Goal: Find contact information: Find contact information

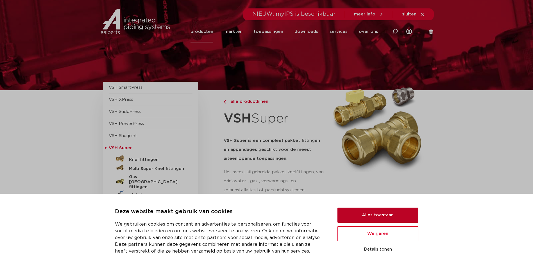
click at [381, 216] on button "Alles toestaan" at bounding box center [377, 214] width 81 height 15
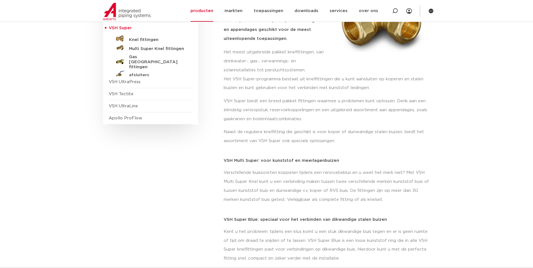
scroll to position [115, 0]
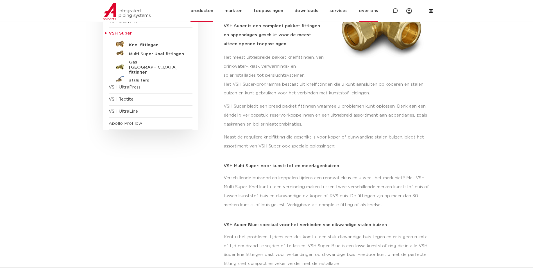
click at [374, 12] on link "over ons" at bounding box center [367, 11] width 19 height 22
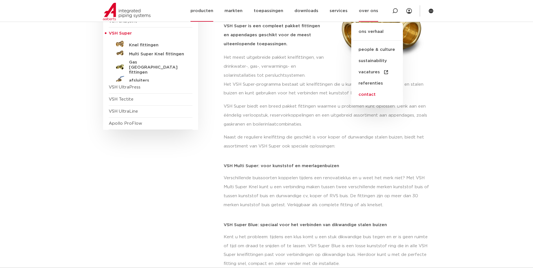
click at [376, 94] on link "contact" at bounding box center [377, 94] width 52 height 11
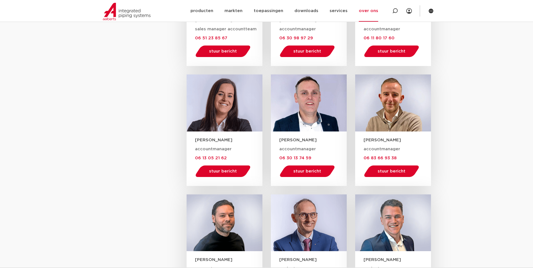
scroll to position [590, 0]
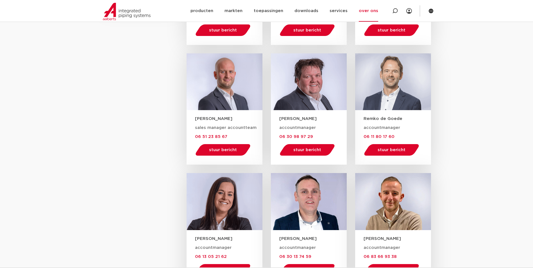
drag, startPoint x: 305, startPoint y: 98, endPoint x: 284, endPoint y: 96, distance: 21.5
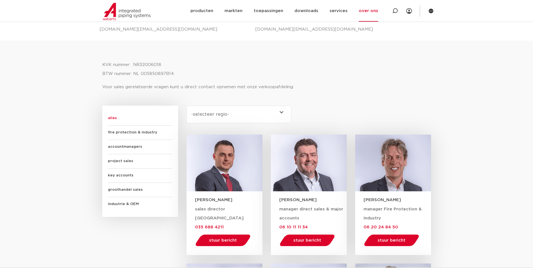
scroll to position [161, 0]
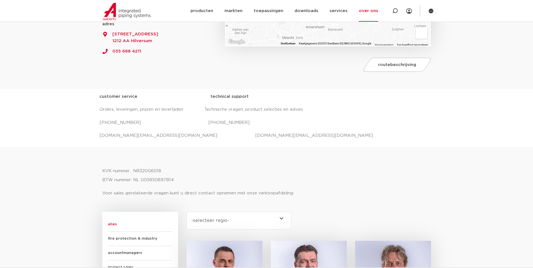
click at [246, 219] on select "-selecteer regio- Heel Nederland (6) [GEOGRAPHIC_DATA] (4) [GEOGRAPHIC_DATA] (3…" at bounding box center [238, 221] width 105 height 18
click at [186, 212] on select "-selecteer regio- Heel Nederland (6) Brabant (4) Gelderland (3) Drenthe (2) Fle…" at bounding box center [238, 221] width 105 height 18
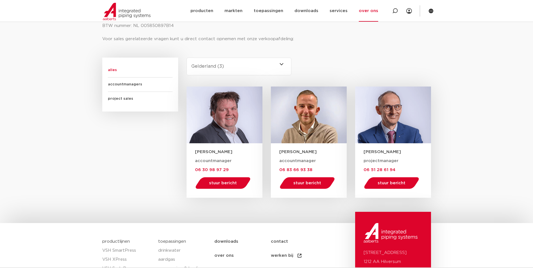
scroll to position [330, 0]
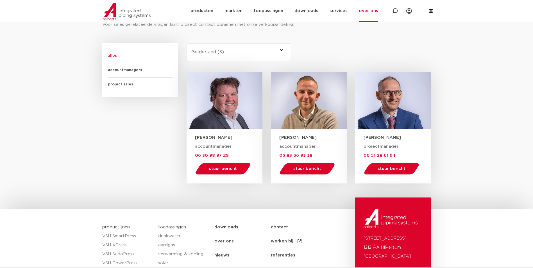
click at [236, 54] on select "-selecteer regio- Heel Nederland (6) Brabant (4) Gelderland (3) Drenthe (2) Fle…" at bounding box center [238, 52] width 105 height 18
click at [186, 43] on select "-selecteer regio- Heel Nederland (6) Brabant (4) Gelderland (3) Drenthe (2) Fle…" at bounding box center [238, 52] width 105 height 18
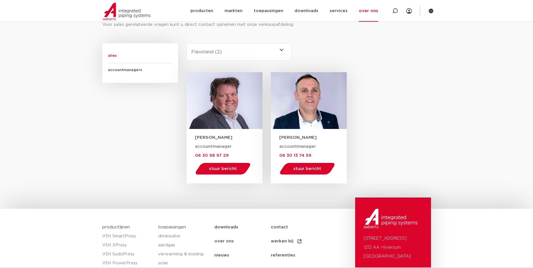
click at [237, 58] on select "-selecteer regio- Heel Nederland (6) Brabant (4) Gelderland (3) Drenthe (2) Fle…" at bounding box center [238, 52] width 105 height 18
click at [186, 43] on select "-selecteer regio- Heel Nederland (6) Brabant (4) Gelderland (3) Drenthe (2) Fle…" at bounding box center [238, 52] width 105 height 18
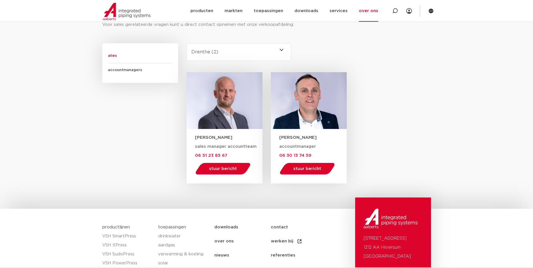
click at [228, 54] on select "-selecteer regio- Heel Nederland (6) Brabant (4) Gelderland (3) Drenthe (2) Fle…" at bounding box center [238, 52] width 105 height 18
click at [186, 43] on select "-selecteer regio- Heel Nederland (6) Brabant (4) Gelderland (3) Drenthe (2) Fle…" at bounding box center [238, 52] width 105 height 18
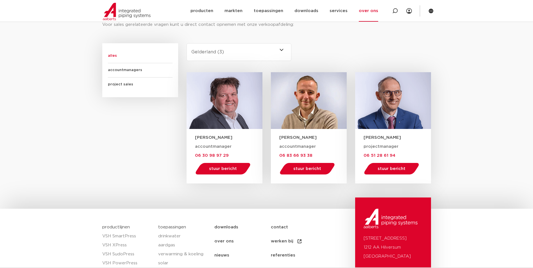
click at [228, 51] on select "-selecteer regio- Heel Nederland (6) Brabant (4) Gelderland (3) Drenthe (2) Fle…" at bounding box center [238, 52] width 105 height 18
click at [186, 43] on select "-selecteer regio- Heel Nederland (6) Brabant (4) Gelderland (3) Drenthe (2) Fle…" at bounding box center [238, 52] width 105 height 18
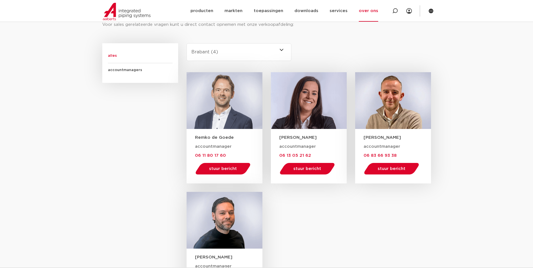
click at [228, 54] on select "-selecteer regio- Heel Nederland (6) Brabant (4) Gelderland (3) Drenthe (2) Fle…" at bounding box center [238, 52] width 105 height 18
click at [186, 43] on select "-selecteer regio- Heel Nederland (6) Brabant (4) Gelderland (3) Drenthe (2) Fle…" at bounding box center [238, 52] width 105 height 18
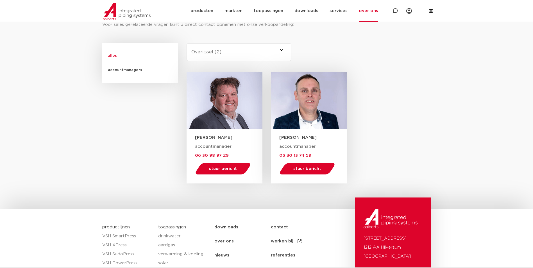
click at [237, 63] on div "regio Select content -selecteer regio- Heel Nederland (6) Brabant (4) Gelderlan…" at bounding box center [239, 57] width 114 height 29
click at [247, 54] on select "-selecteer regio- Heel Nederland (6) Brabant (4) Gelderland (3) Drenthe (2) Fle…" at bounding box center [238, 52] width 105 height 18
click at [186, 43] on select "-selecteer regio- Heel Nederland (6) Brabant (4) Gelderland (3) Drenthe (2) Fle…" at bounding box center [238, 52] width 105 height 18
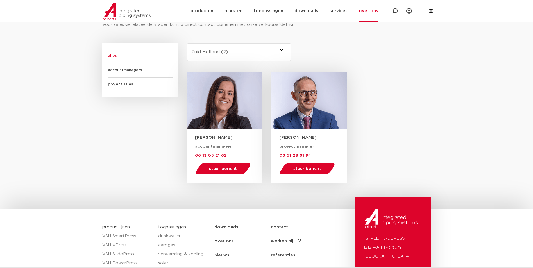
click at [234, 58] on select "-selecteer regio- Heel Nederland (6) Brabant (4) Gelderland (3) Drenthe (2) Fle…" at bounding box center [238, 52] width 105 height 18
click at [186, 43] on select "-selecteer regio- Heel Nederland (6) Brabant (4) Gelderland (3) Drenthe (2) Fle…" at bounding box center [238, 52] width 105 height 18
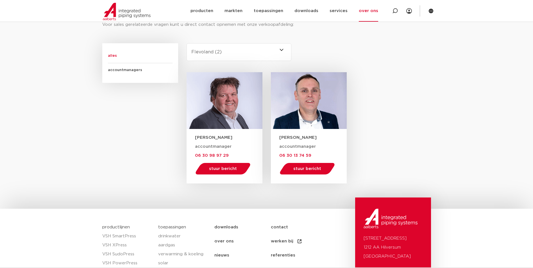
click at [210, 59] on select "-selecteer regio- Heel Nederland (6) Brabant (4) Gelderland (3) Drenthe (2) Fle…" at bounding box center [238, 52] width 105 height 18
click at [186, 43] on select "-selecteer regio- Heel Nederland (6) Brabant (4) Gelderland (3) Drenthe (2) Fle…" at bounding box center [238, 52] width 105 height 18
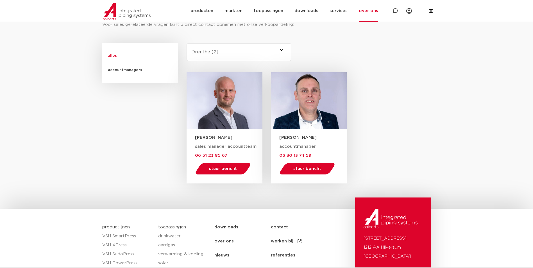
click at [225, 53] on select "-selecteer regio- Heel Nederland (6) Brabant (4) Gelderland (3) Drenthe (2) Fle…" at bounding box center [238, 52] width 105 height 18
select select "heel-nederland"
click at [186, 43] on select "-selecteer regio- Heel Nederland (6) Brabant (4) Gelderland (3) Drenthe (2) Fle…" at bounding box center [238, 52] width 105 height 18
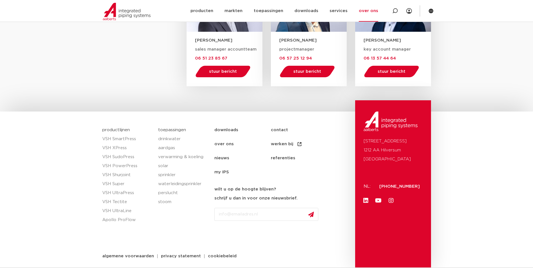
scroll to position [556, 0]
click at [287, 129] on link "contact" at bounding box center [299, 130] width 56 height 14
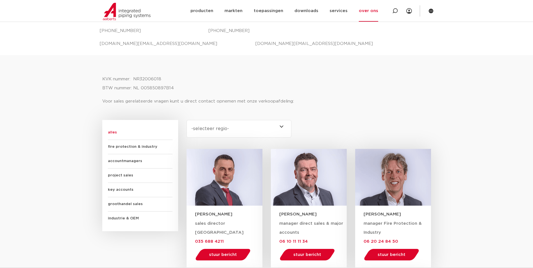
scroll to position [253, 0]
click at [117, 134] on span "alles" at bounding box center [140, 133] width 65 height 14
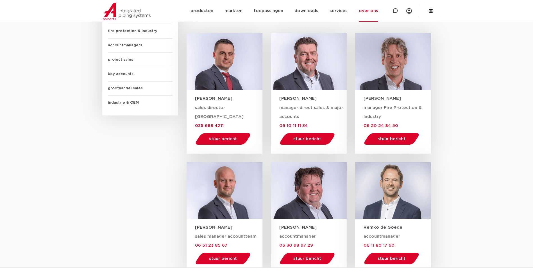
scroll to position [337, 0]
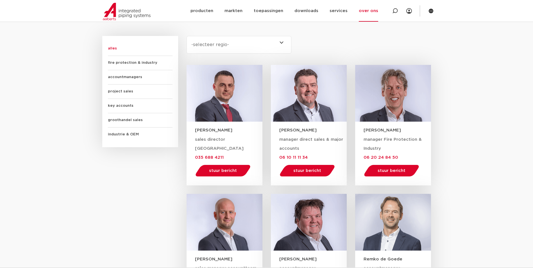
click at [261, 40] on select "-selecteer regio- Heel Nederland (6) [GEOGRAPHIC_DATA] (4) [GEOGRAPHIC_DATA] (3…" at bounding box center [238, 45] width 105 height 18
click at [186, 36] on select "-selecteer regio- Heel Nederland (6) Brabant (4) Gelderland (3) Drenthe (2) Fle…" at bounding box center [238, 45] width 105 height 18
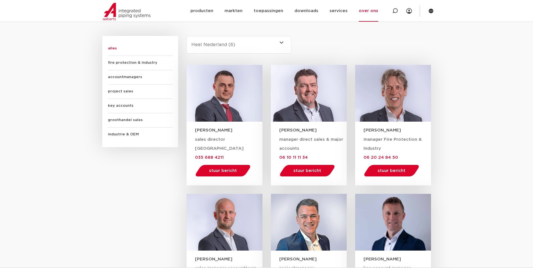
click at [233, 52] on select "-selecteer regio- Heel Nederland (6) Brabant (4) Gelderland (3) Drenthe (2) Fle…" at bounding box center [238, 45] width 105 height 18
click at [186, 36] on select "-selecteer regio- Heel Nederland (6) Brabant (4) Gelderland (3) Drenthe (2) Fle…" at bounding box center [238, 45] width 105 height 18
drag, startPoint x: 231, startPoint y: 47, endPoint x: 227, endPoint y: 53, distance: 7.7
click at [231, 47] on select "-selecteer regio- Heel Nederland (6) Brabant (4) Gelderland (3) Drenthe (2) Fle…" at bounding box center [238, 45] width 105 height 18
click at [186, 36] on select "-selecteer regio- Heel Nederland (6) Brabant (4) Gelderland (3) Drenthe (2) Fle…" at bounding box center [238, 45] width 105 height 18
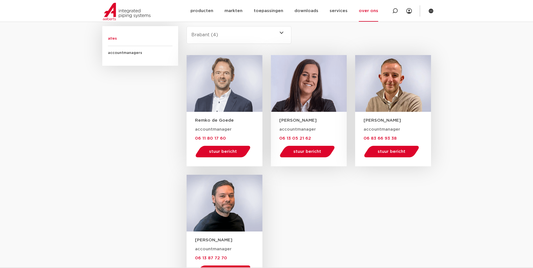
scroll to position [337, 0]
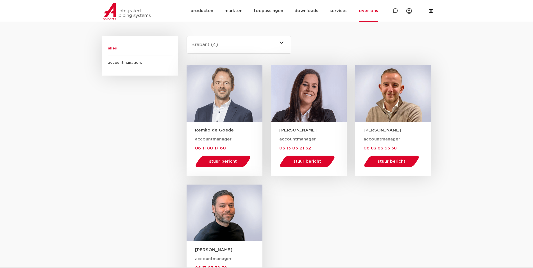
click at [240, 44] on select "-selecteer regio- Heel Nederland (6) Brabant (4) Gelderland (3) Drenthe (2) Fle…" at bounding box center [238, 45] width 105 height 18
click at [234, 45] on select "-selecteer regio- Heel Nederland (6) Brabant (4) Gelderland (3) Drenthe (2) Fle…" at bounding box center [238, 45] width 105 height 18
click at [186, 36] on select "-selecteer regio- Heel Nederland (6) Brabant (4) Gelderland (3) Drenthe (2) Fle…" at bounding box center [238, 45] width 105 height 18
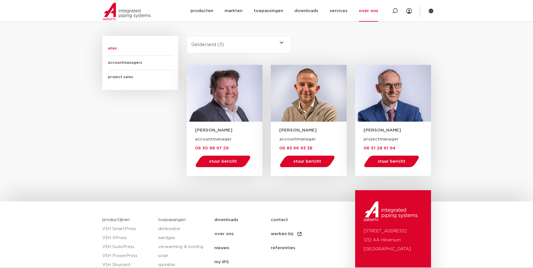
click at [228, 45] on select "-selecteer regio- Heel Nederland (6) Brabant (4) Gelderland (3) Drenthe (2) Fle…" at bounding box center [238, 45] width 105 height 18
click at [186, 36] on select "-selecteer regio- Heel Nederland (6) Brabant (4) Gelderland (3) Drenthe (2) Fle…" at bounding box center [238, 45] width 105 height 18
click at [230, 47] on select "-selecteer regio- Heel Nederland (6) Brabant (4) Gelderland (3) Drenthe (2) Fle…" at bounding box center [238, 45] width 105 height 18
click at [186, 36] on select "-selecteer regio- Heel Nederland (6) Brabant (4) Gelderland (3) Drenthe (2) Fle…" at bounding box center [238, 45] width 105 height 18
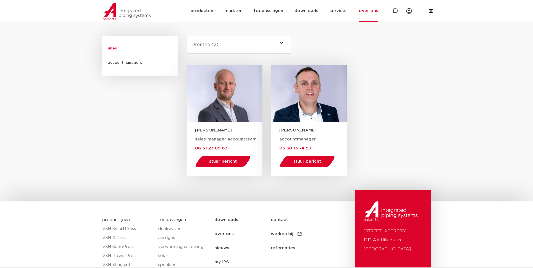
click at [232, 47] on select "-selecteer regio- Heel Nederland (6) Brabant (4) Gelderland (3) Drenthe (2) Fle…" at bounding box center [238, 45] width 105 height 18
click at [186, 36] on select "-selecteer regio- Heel Nederland (6) Brabant (4) Gelderland (3) Drenthe (2) Fle…" at bounding box center [238, 45] width 105 height 18
click at [229, 43] on select "-selecteer regio- Heel Nederland (6) Brabant (4) Gelderland (3) Drenthe (2) Fle…" at bounding box center [238, 45] width 105 height 18
click at [186, 36] on select "-selecteer regio- Heel Nederland (6) Brabant (4) Gelderland (3) Drenthe (2) Fle…" at bounding box center [238, 45] width 105 height 18
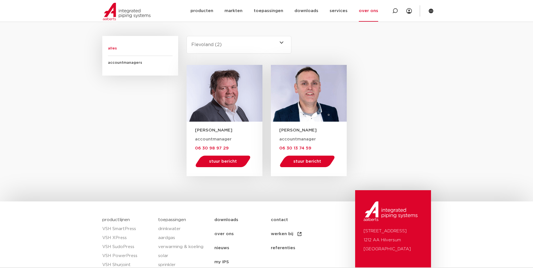
click at [238, 54] on div "regio Select content -selecteer regio- Heel Nederland (6) Brabant (4) Gelderlan…" at bounding box center [239, 50] width 114 height 29
click at [231, 52] on select "-selecteer regio- Heel Nederland (6) Brabant (4) Gelderland (3) Drenthe (2) Fle…" at bounding box center [238, 45] width 105 height 18
click at [186, 36] on select "-selecteer regio- Heel Nederland (6) Brabant (4) Gelderland (3) Drenthe (2) Fle…" at bounding box center [238, 45] width 105 height 18
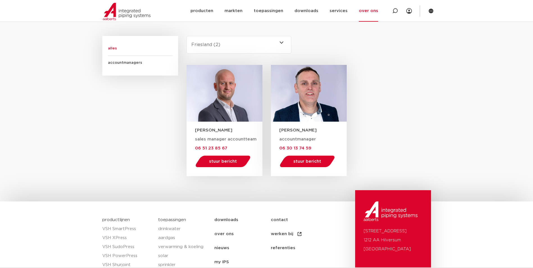
click at [233, 57] on div "regio Select content -selecteer regio- Heel Nederland (6) Brabant (4) Gelderlan…" at bounding box center [239, 50] width 114 height 29
click at [234, 49] on select "-selecteer regio- Heel Nederland (6) Brabant (4) Gelderland (3) Drenthe (2) Fle…" at bounding box center [238, 45] width 105 height 18
click at [186, 36] on select "-selecteer regio- Heel Nederland (6) Brabant (4) Gelderland (3) Drenthe (2) Fle…" at bounding box center [238, 45] width 105 height 18
click at [240, 47] on select "-selecteer regio- Heel Nederland (6) Brabant (4) Gelderland (3) Drenthe (2) Fle…" at bounding box center [238, 45] width 105 height 18
click at [186, 36] on select "-selecteer regio- Heel Nederland (6) Brabant (4) Gelderland (3) Drenthe (2) Fle…" at bounding box center [238, 45] width 105 height 18
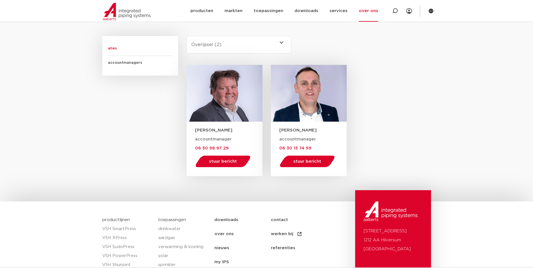
click at [245, 52] on select "-selecteer regio- Heel Nederland (6) Brabant (4) Gelderland (3) Drenthe (2) Fle…" at bounding box center [238, 45] width 105 height 18
click at [186, 36] on select "-selecteer regio- Heel Nederland (6) Brabant (4) Gelderland (3) Drenthe (2) Fle…" at bounding box center [238, 45] width 105 height 18
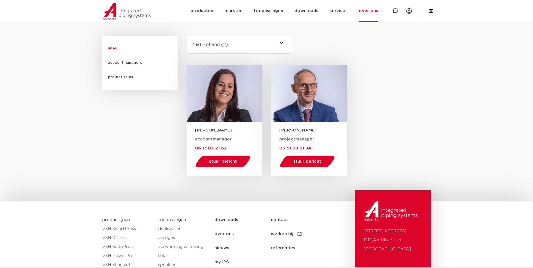
click at [236, 42] on select "-selecteer regio- Heel Nederland (6) Brabant (4) Gelderland (3) Drenthe (2) Fle…" at bounding box center [238, 45] width 105 height 18
click at [186, 36] on select "-selecteer regio- Heel Nederland (6) Brabant (4) Gelderland (3) Drenthe (2) Fle…" at bounding box center [238, 45] width 105 height 18
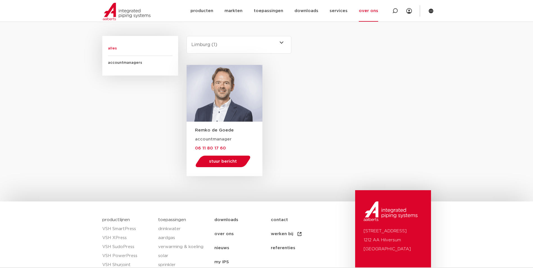
click at [234, 47] on select "-selecteer regio- Heel Nederland (6) Brabant (4) Gelderland (3) Drenthe (2) Fle…" at bounding box center [238, 45] width 105 height 18
click at [186, 36] on select "-selecteer regio- Heel Nederland (6) Brabant (4) Gelderland (3) Drenthe (2) Fle…" at bounding box center [238, 45] width 105 height 18
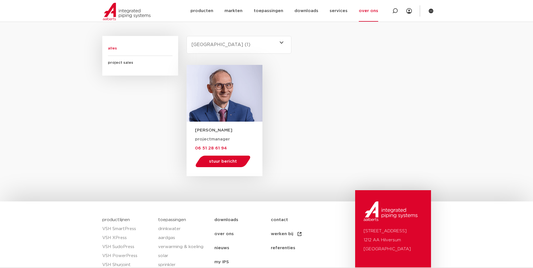
click at [237, 50] on select "-selecteer regio- Heel Nederland (6) Brabant (4) Gelderland (3) Drenthe (2) Fle…" at bounding box center [238, 45] width 105 height 18
click at [186, 36] on select "-selecteer regio- Heel Nederland (6) Brabant (4) Gelderland (3) Drenthe (2) Fle…" at bounding box center [238, 45] width 105 height 18
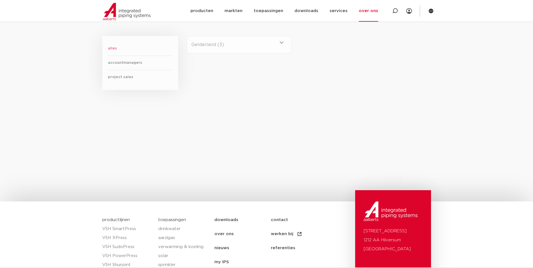
select select "heel-nederland"
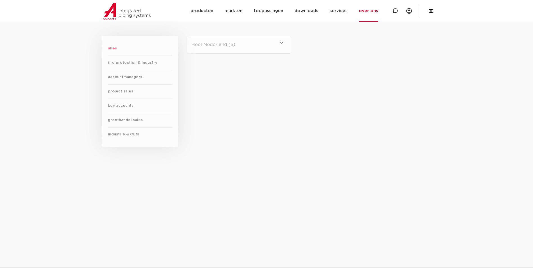
select select
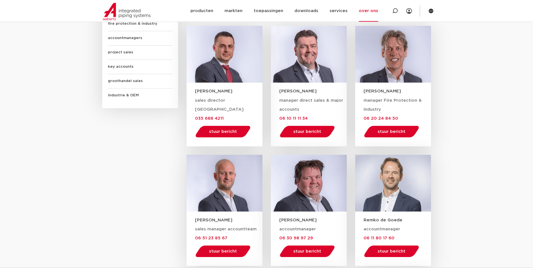
scroll to position [449, 0]
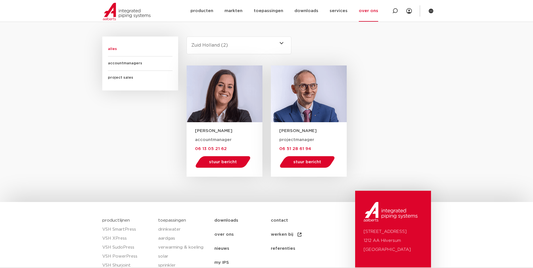
scroll to position [337, 0]
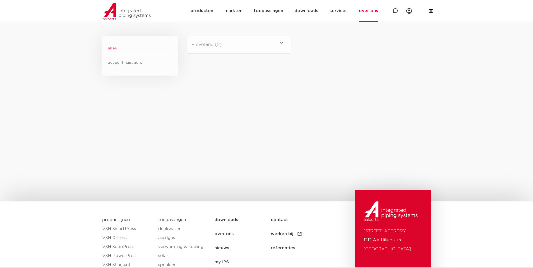
select select "gelderland"
select select
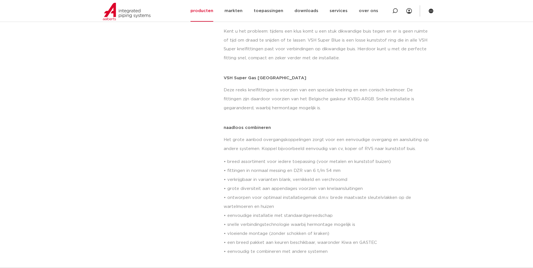
scroll to position [479, 0]
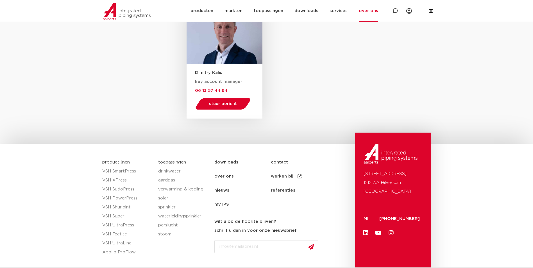
scroll to position [915, 0]
